Goal: Information Seeking & Learning: Learn about a topic

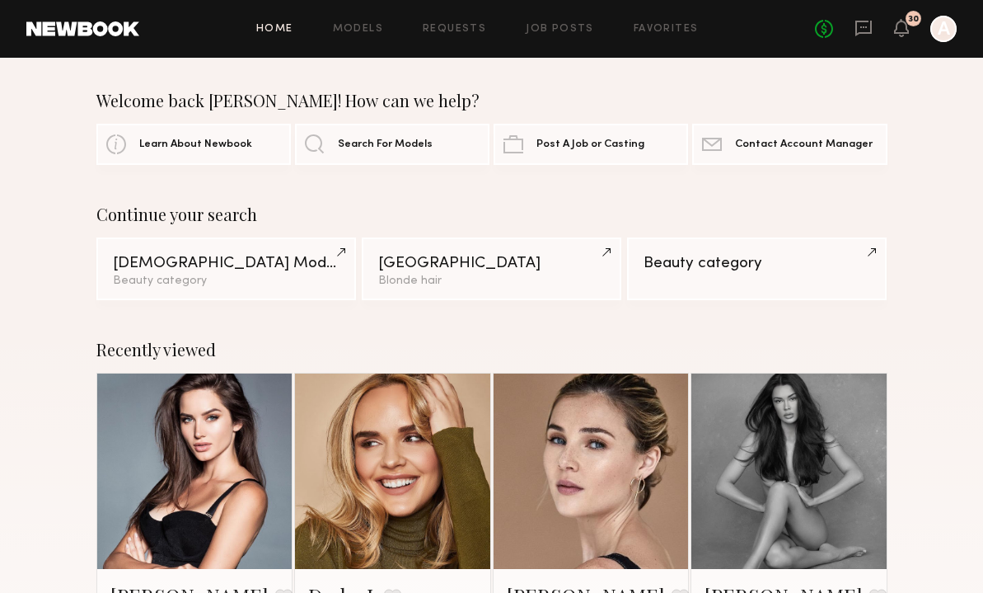
click at [554, 16] on div "Home Models Requests Job Posts Favorites Sign Out No fees up to $5,000 30 A" at bounding box center [548, 29] width 818 height 26
click at [552, 27] on link "Job Posts" at bounding box center [560, 29] width 68 height 11
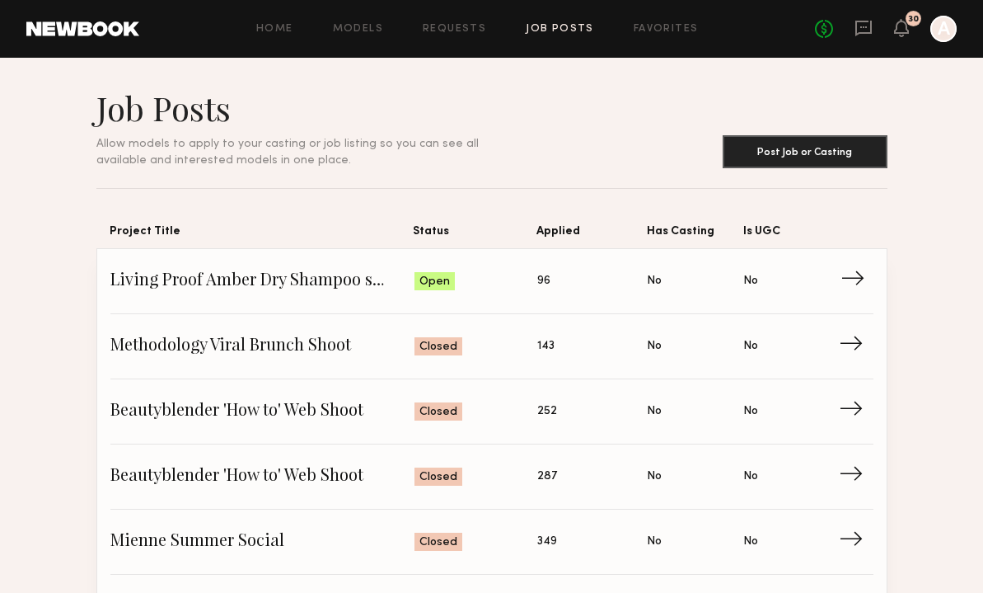
click at [848, 281] on span "→" at bounding box center [858, 281] width 34 height 25
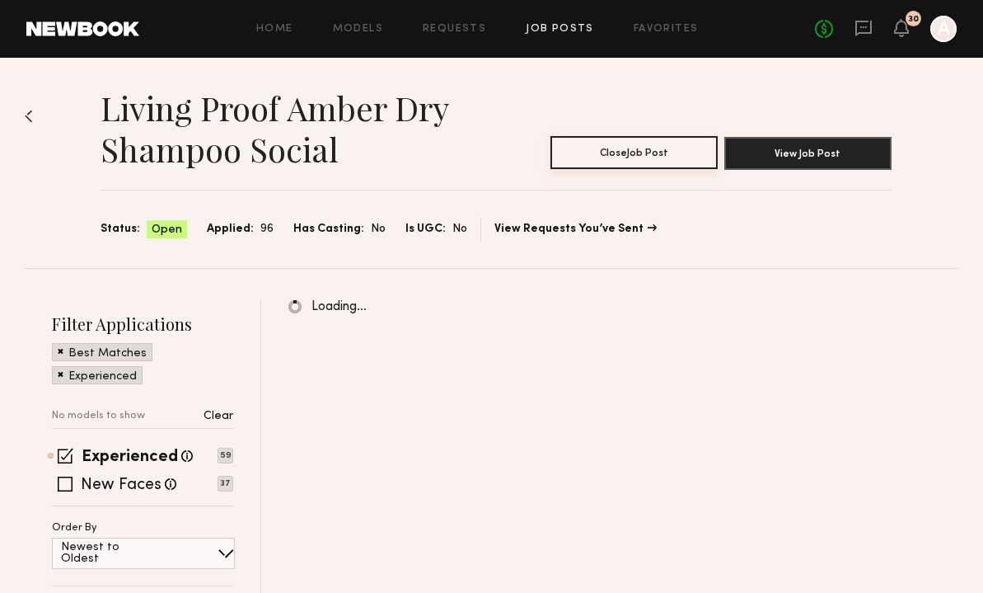
click at [613, 162] on button "Close Job Post" at bounding box center [634, 152] width 167 height 33
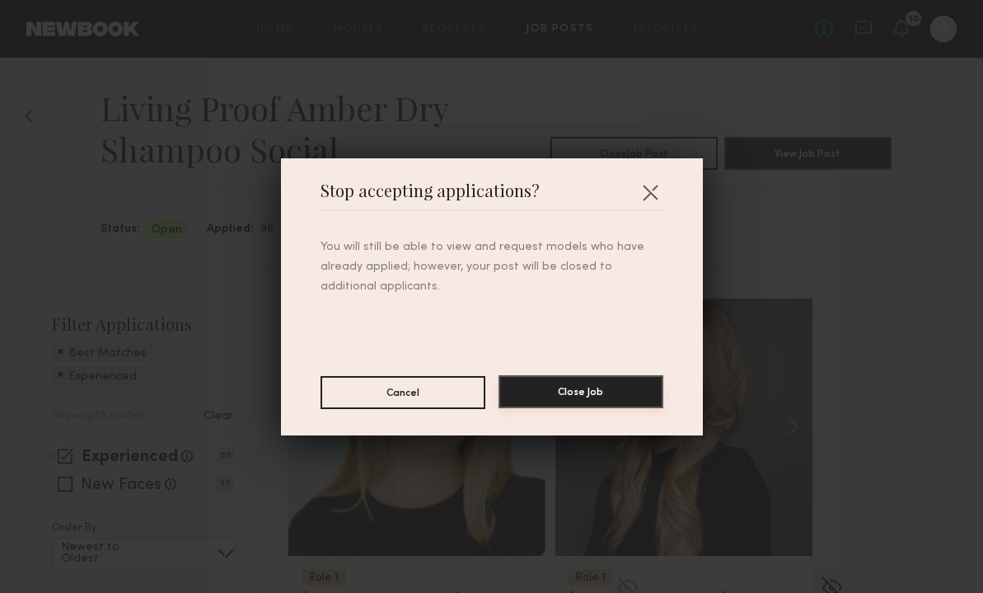
click at [575, 401] on button "Close Job" at bounding box center [581, 391] width 165 height 33
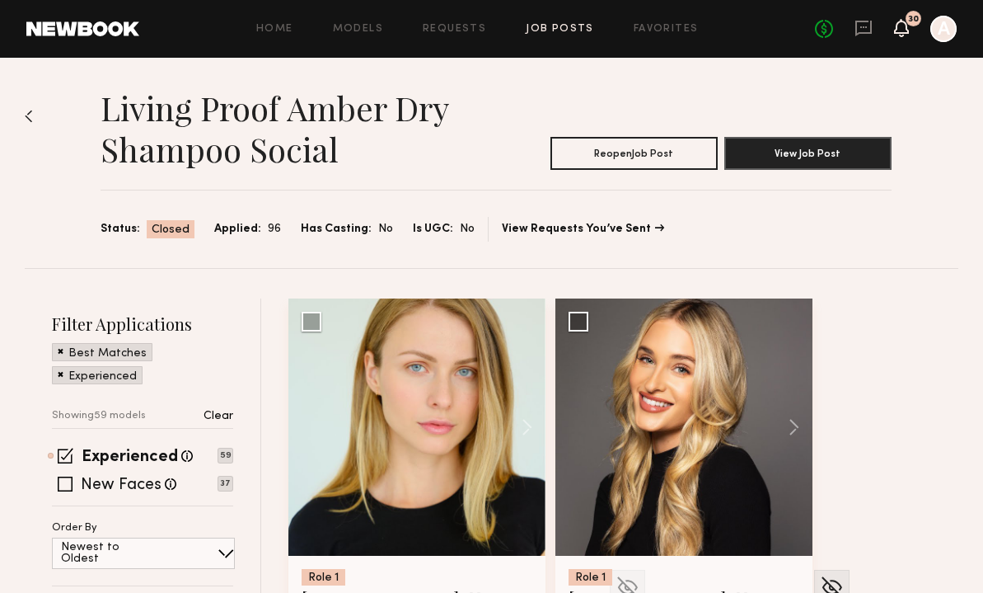
click at [900, 19] on icon at bounding box center [901, 28] width 15 height 18
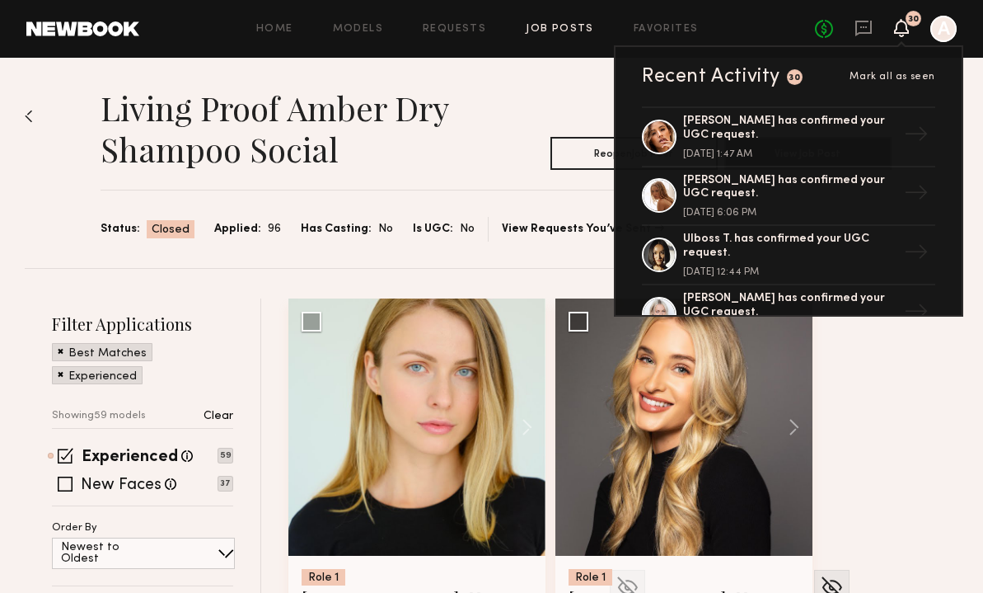
click at [766, 20] on div "Home Models Requests Job Posts Favorites Sign Out No fees up to $5,000 30 Recen…" at bounding box center [548, 29] width 818 height 26
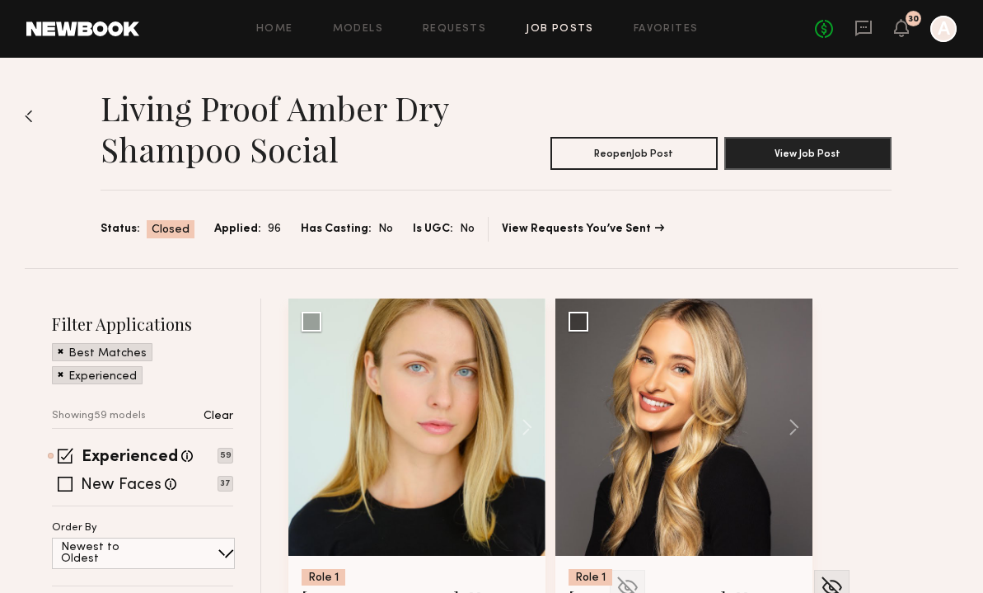
click at [367, 39] on div "Home Models Requests Job Posts Favorites Sign Out No fees up to $5,000 30 A" at bounding box center [548, 29] width 818 height 26
click at [368, 27] on link "Models" at bounding box center [358, 29] width 50 height 11
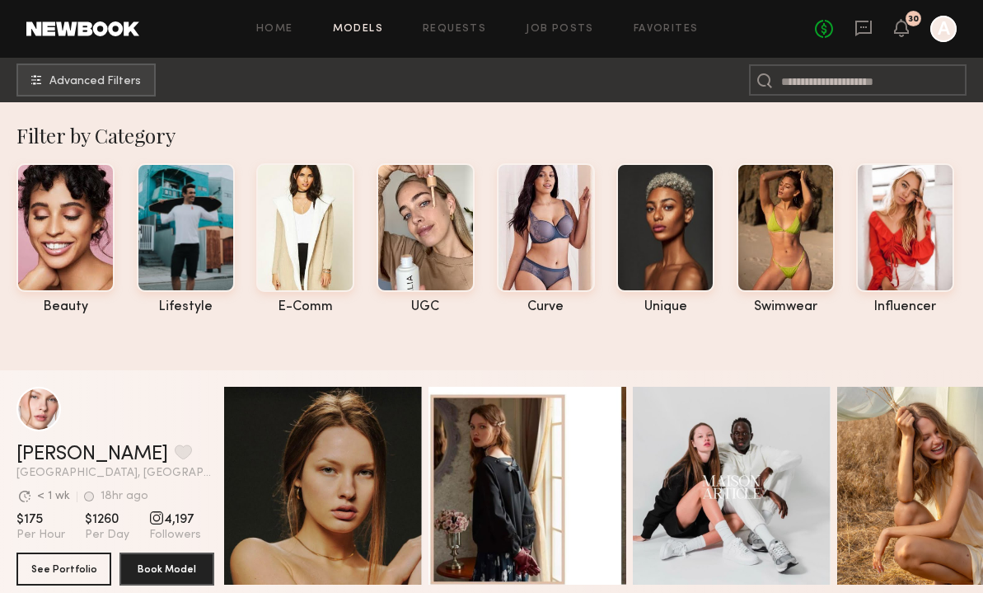
click at [554, 22] on div "Home Models Requests Job Posts Favorites Sign Out No fees up to $5,000 30 A" at bounding box center [548, 29] width 818 height 26
